Goal: Information Seeking & Learning: Learn about a topic

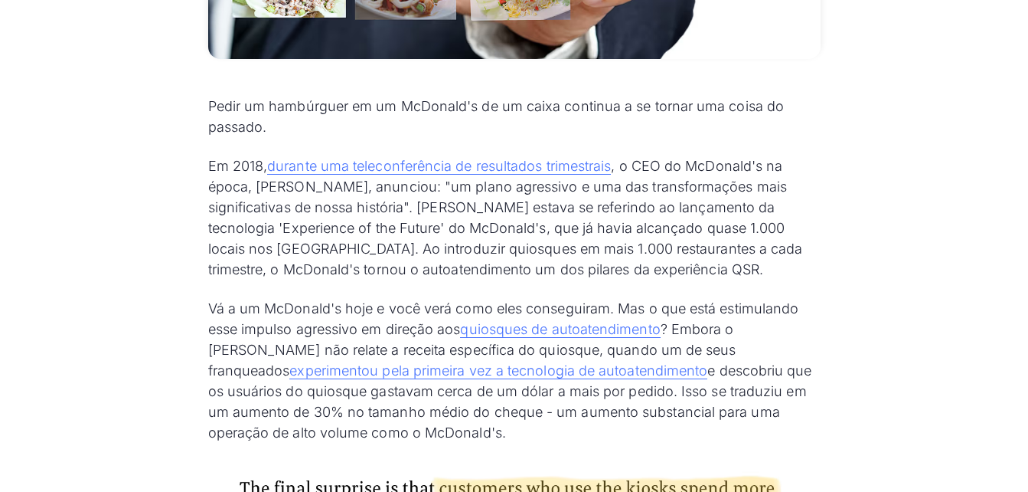
scroll to position [766, 0]
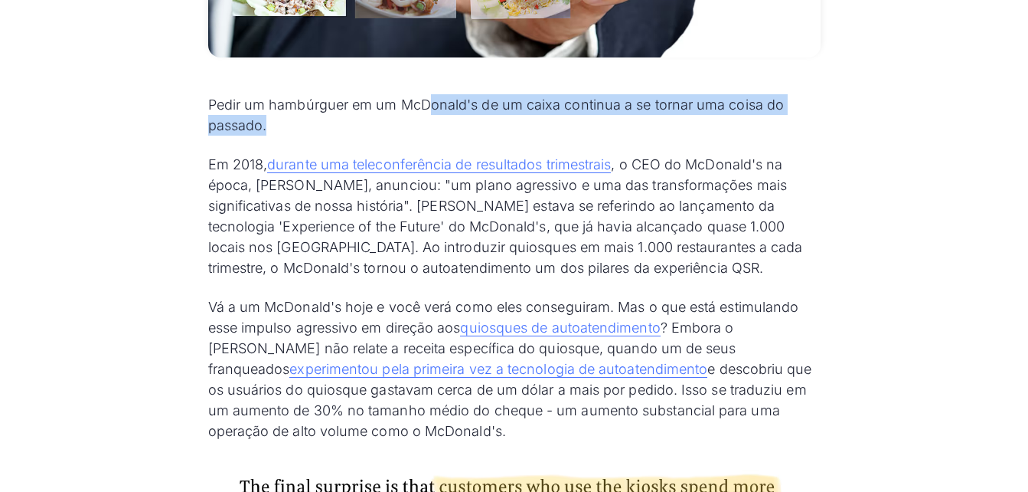
drag, startPoint x: 430, startPoint y: 106, endPoint x: 554, endPoint y: 117, distance: 125.3
click at [554, 117] on p "Pedir um hambúrguer em um McDonald's de um caixa continua a se tornar uma coisa…" at bounding box center [514, 114] width 613 height 41
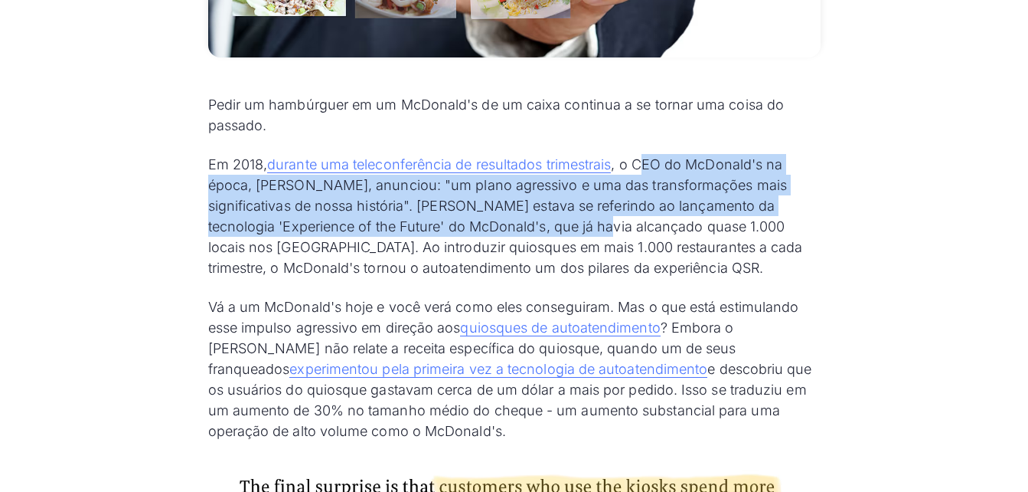
drag, startPoint x: 554, startPoint y: 117, endPoint x: 527, endPoint y: 236, distance: 121.8
click at [527, 236] on p "Em 2018, durante uma teleconferência de resultados trimestrais , o CEO do McDon…" at bounding box center [514, 216] width 613 height 124
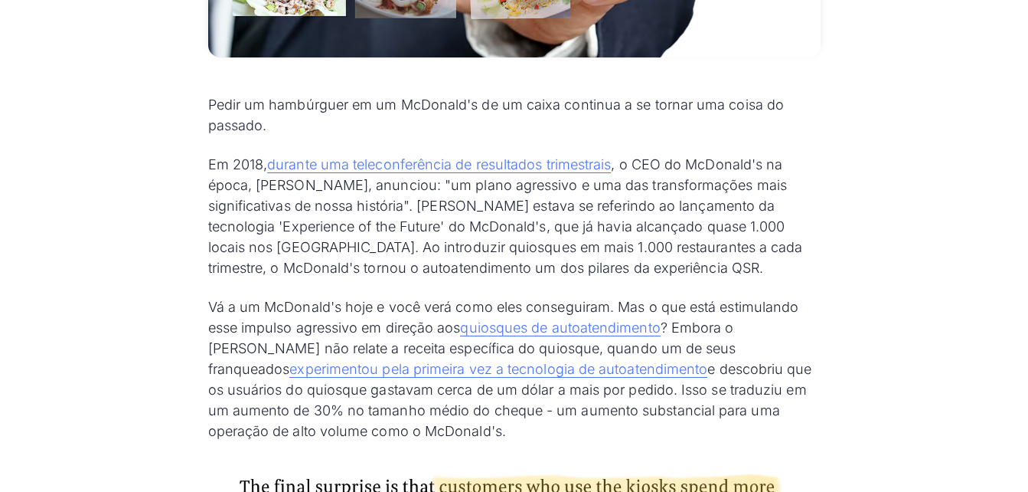
drag, startPoint x: 527, startPoint y: 236, endPoint x: 413, endPoint y: 258, distance: 116.2
click at [413, 258] on p "Em 2018, durante uma teleconferência de resultados trimestrais , o CEO do McDon…" at bounding box center [514, 216] width 613 height 124
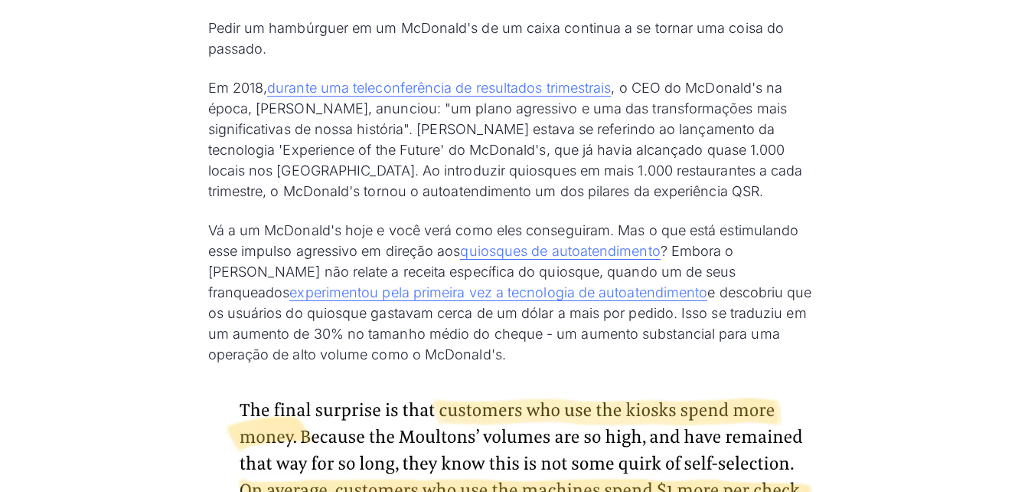
scroll to position [919, 0]
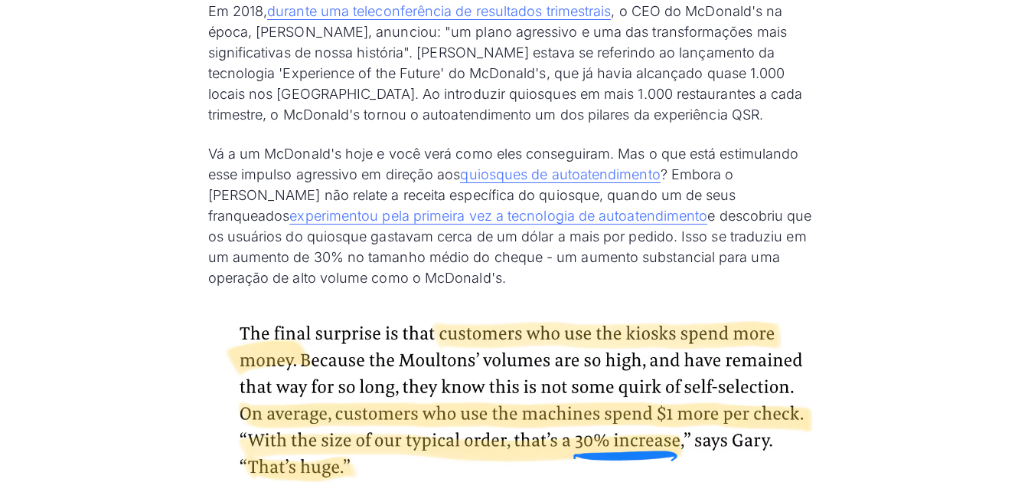
drag, startPoint x: 764, startPoint y: 237, endPoint x: 780, endPoint y: 272, distance: 38.7
click at [780, 272] on p "Vá a um McDonald's hoje e você verá como eles conseguiram. Mas o que está estim…" at bounding box center [514, 215] width 613 height 145
drag, startPoint x: 780, startPoint y: 272, endPoint x: 753, endPoint y: 236, distance: 45.3
click at [753, 236] on p "Vá a um McDonald's hoje e você verá como eles conseguiram. Mas o que está estim…" at bounding box center [514, 215] width 613 height 145
drag, startPoint x: 753, startPoint y: 234, endPoint x: 773, endPoint y: 270, distance: 41.5
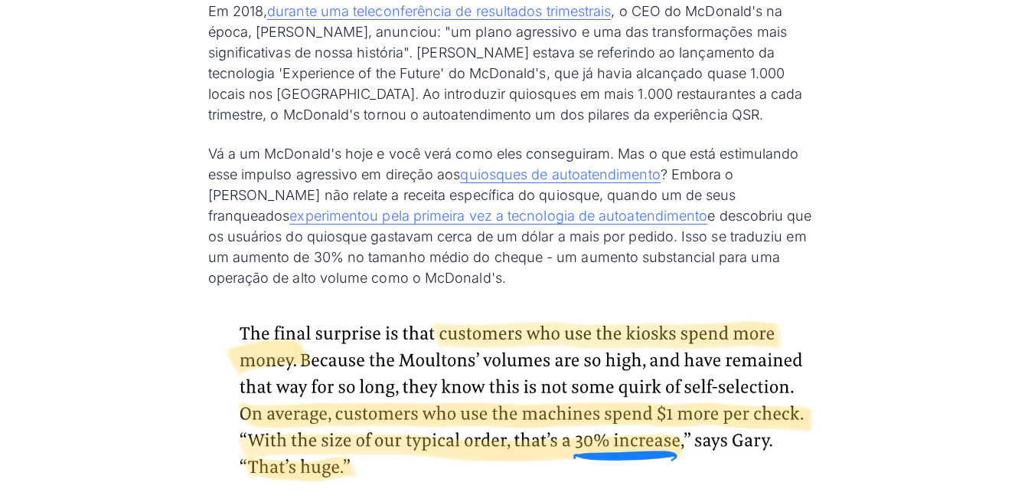
click at [773, 270] on p "Vá a um McDonald's hoje e você verá como eles conseguiram. Mas o que está estim…" at bounding box center [514, 215] width 613 height 145
